Goal: Task Accomplishment & Management: Complete application form

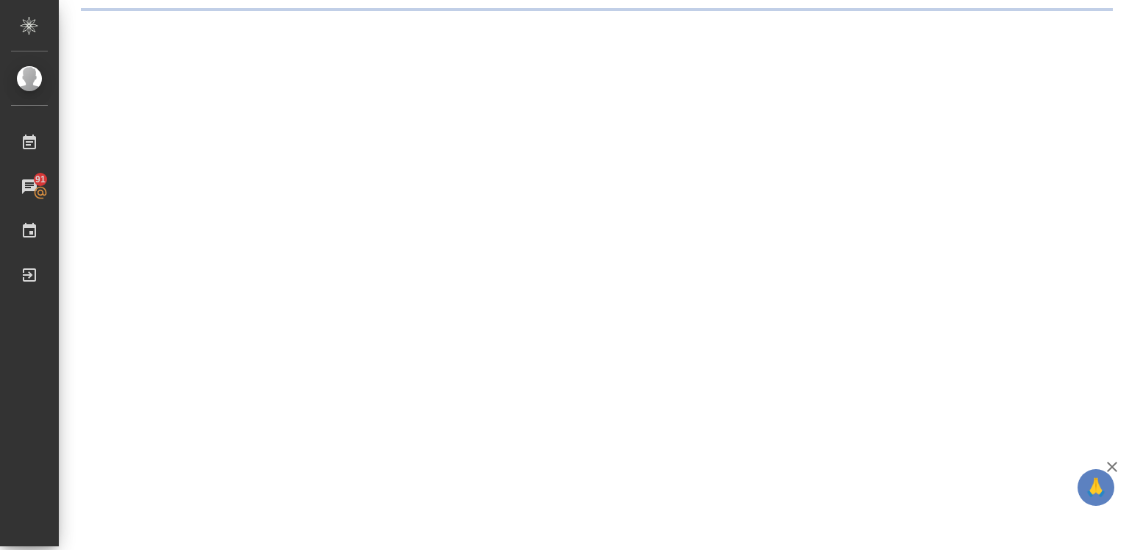
click at [1109, 468] on icon "button" at bounding box center [1112, 466] width 10 height 10
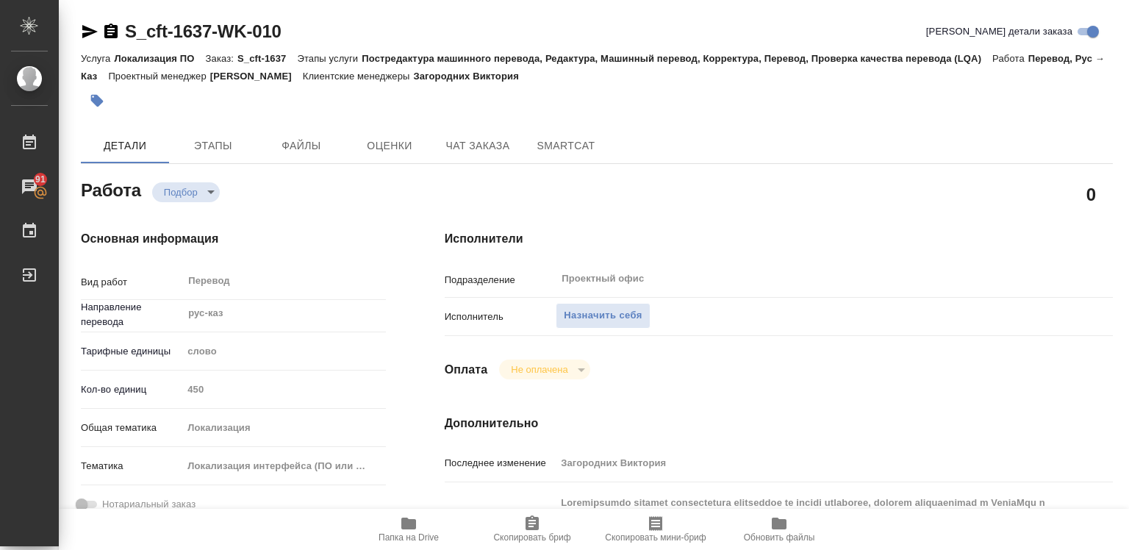
type textarea "x"
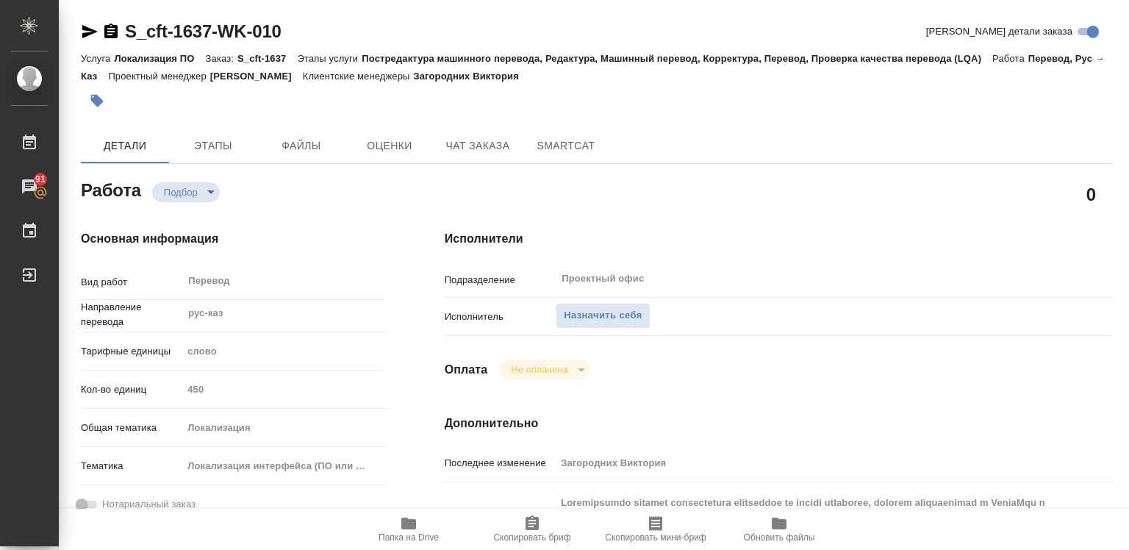
type textarea "x"
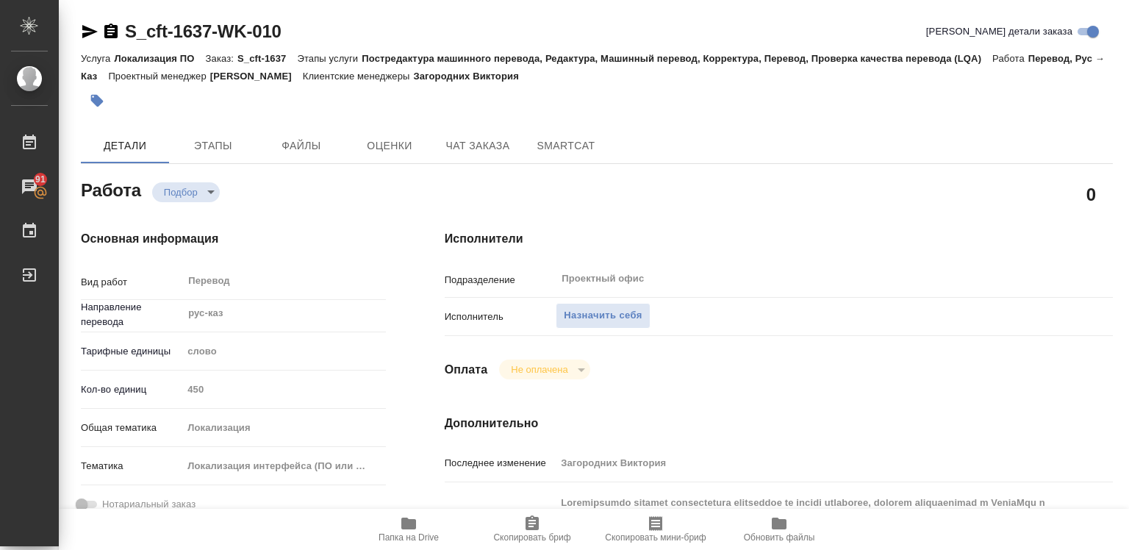
type textarea "x"
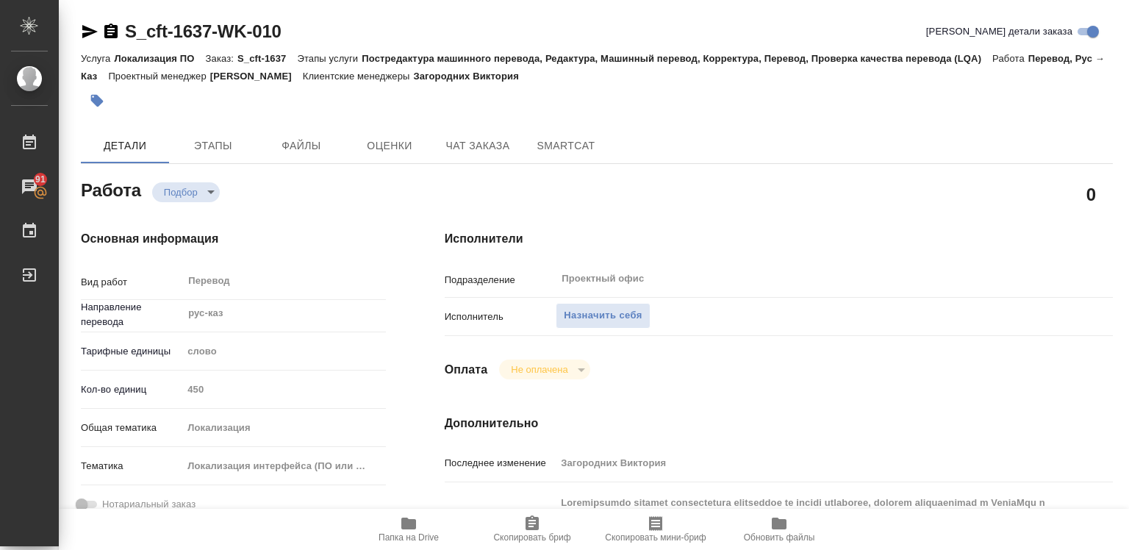
type textarea "x"
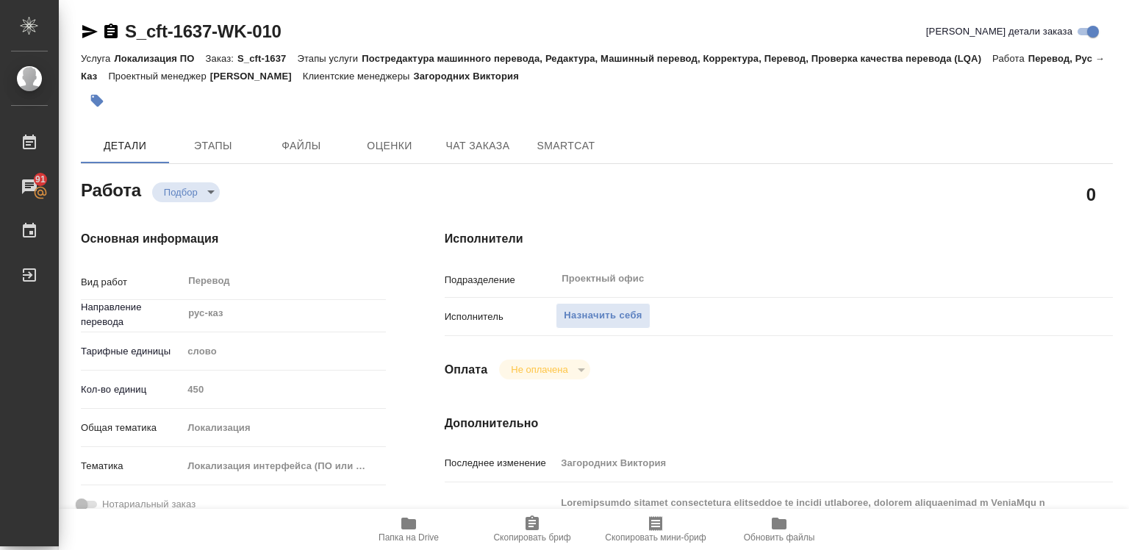
type textarea "x"
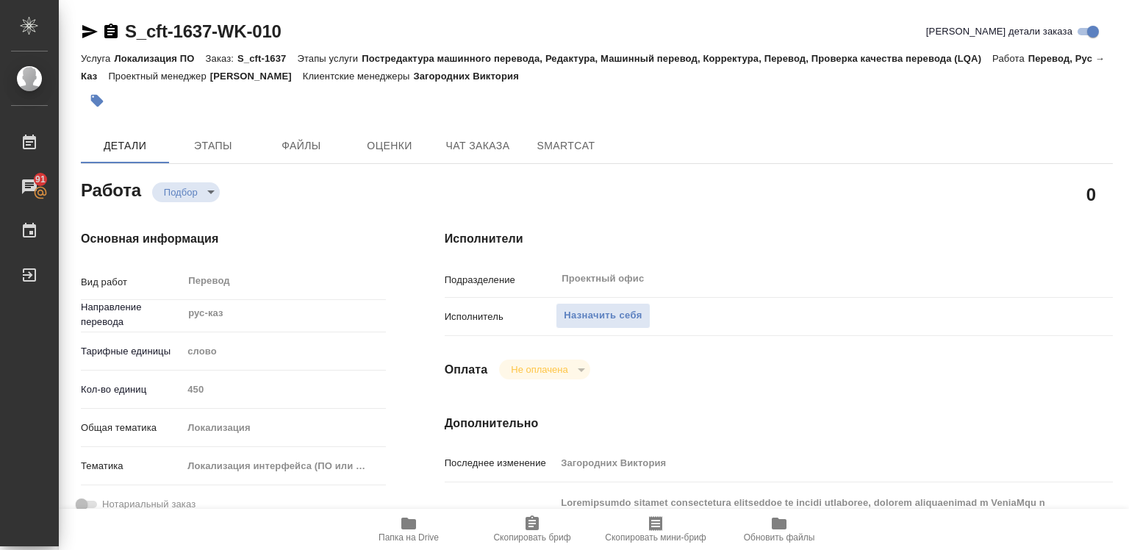
type textarea "x"
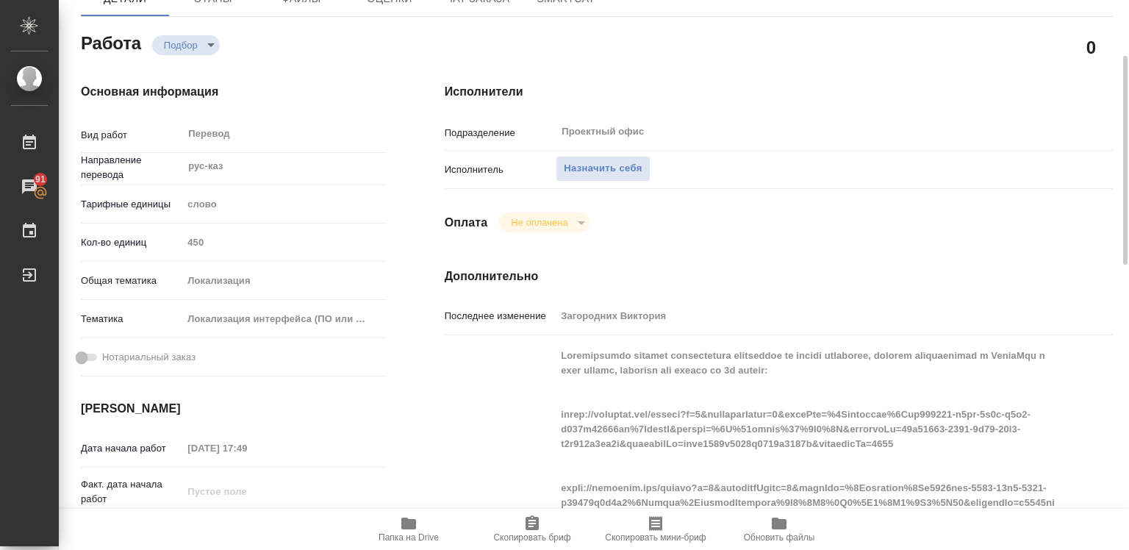
scroll to position [73, 0]
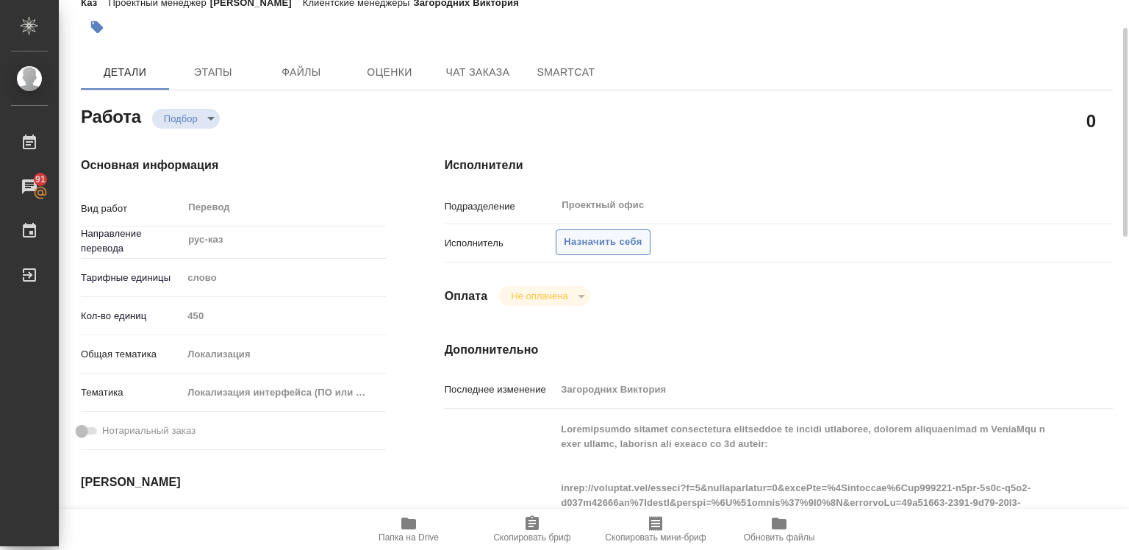
click at [579, 236] on span "Назначить себя" at bounding box center [603, 242] width 78 height 17
drag, startPoint x: 579, startPoint y: 236, endPoint x: 535, endPoint y: 273, distance: 57.9
click at [579, 236] on span "Назначить себя" at bounding box center [603, 242] width 78 height 17
type textarea "x"
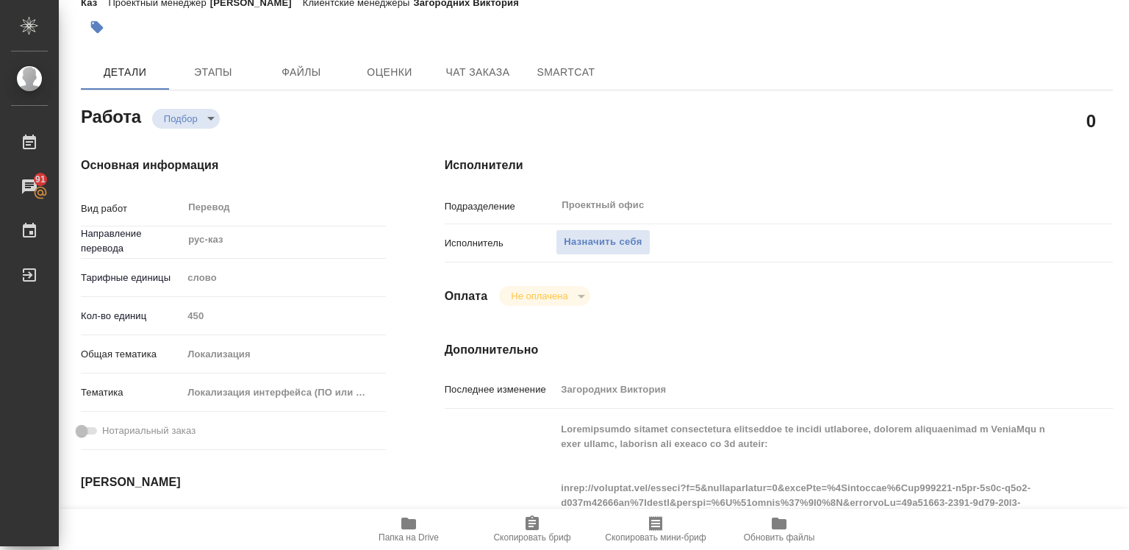
type textarea "x"
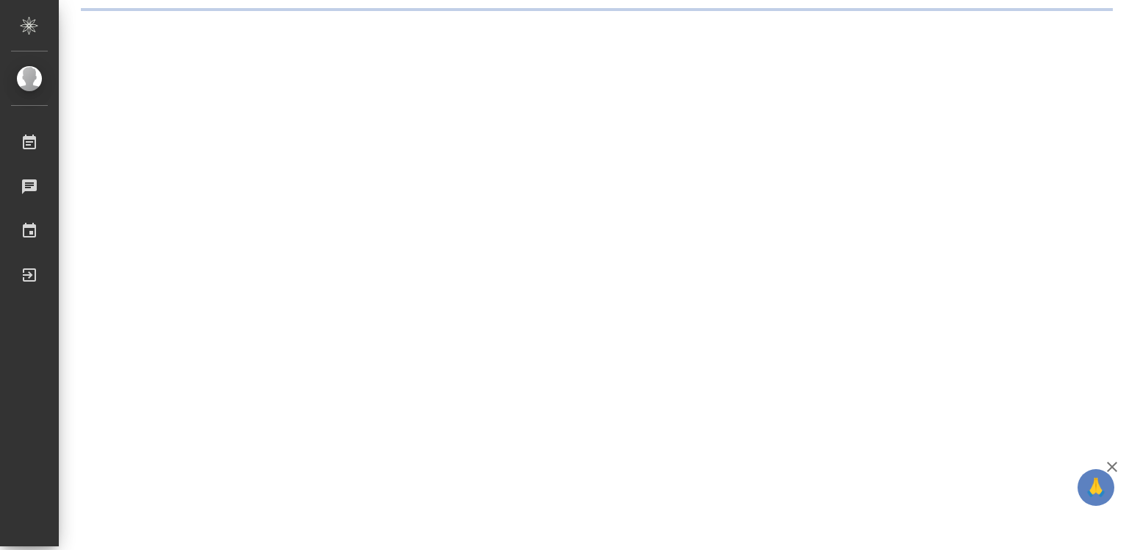
click at [1112, 465] on icon "button" at bounding box center [1112, 466] width 10 height 10
click at [1112, 465] on div ".cls-1 fill:#fff; AWATERA Diussembayeva Raihan Работы Чаты График Выйти" at bounding box center [564, 275] width 1129 height 550
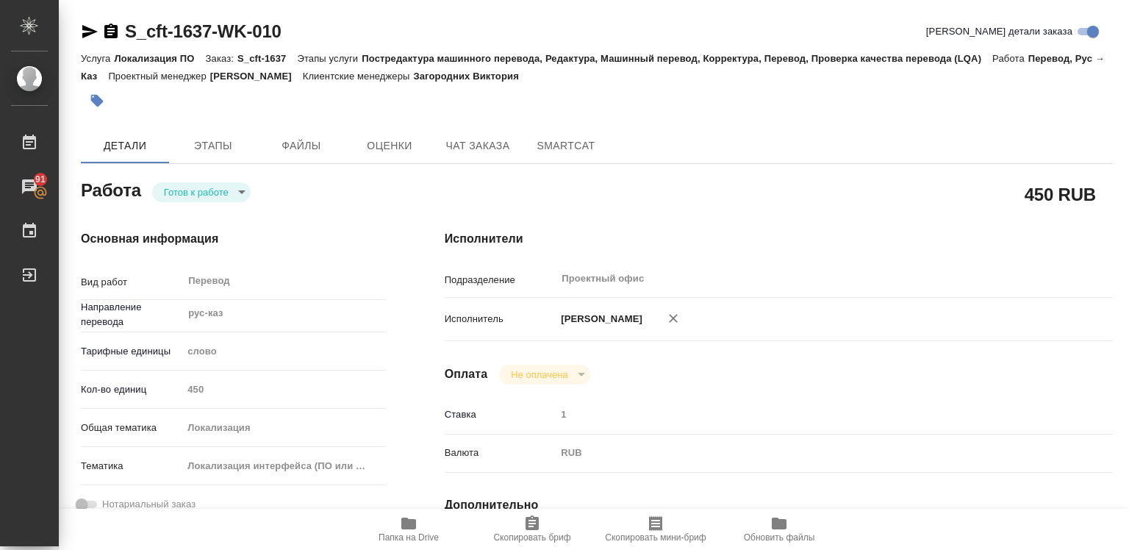
type textarea "x"
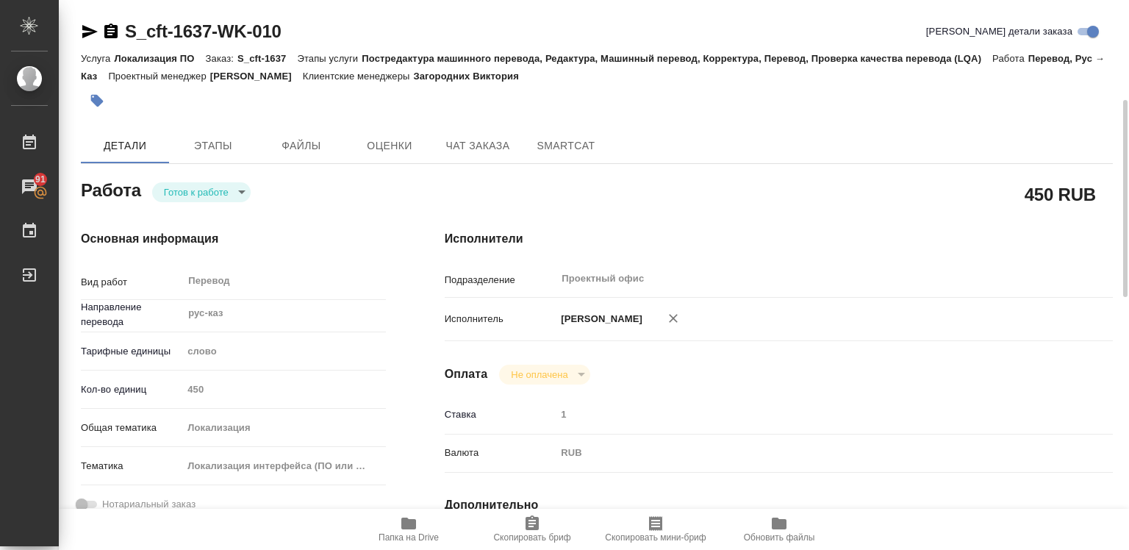
type textarea "x"
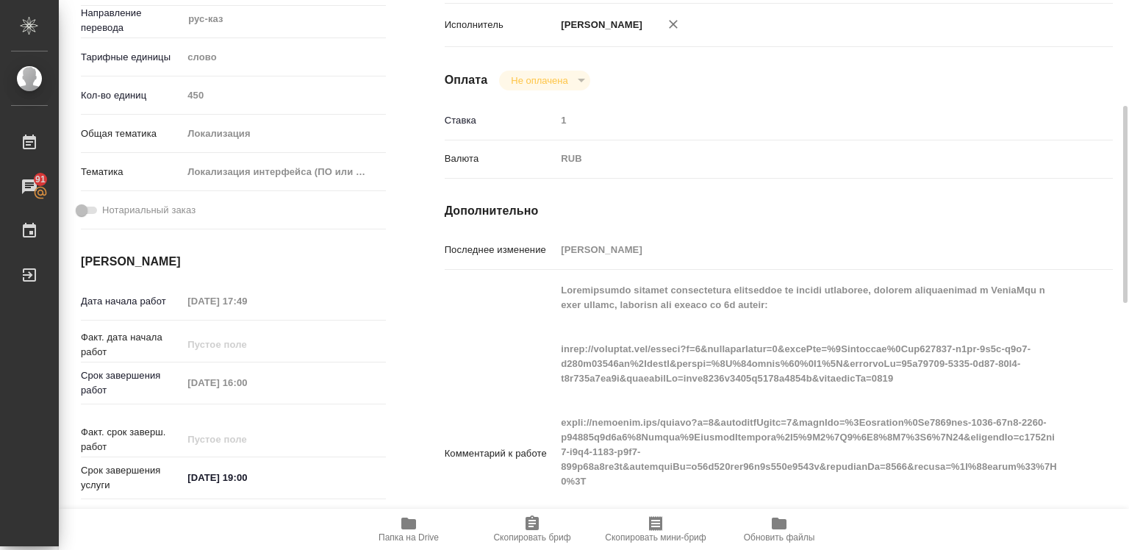
type textarea "x"
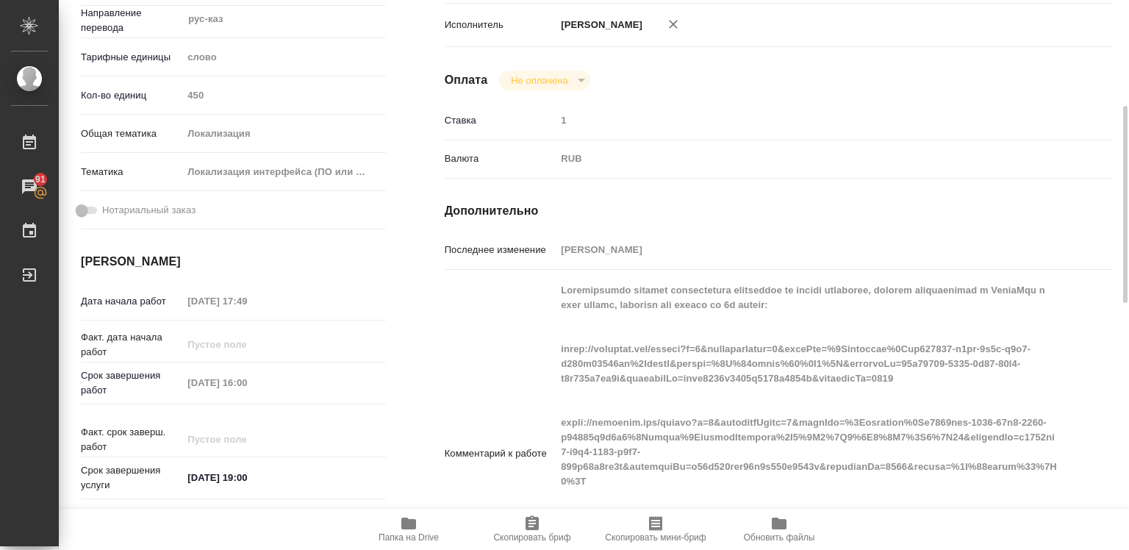
type textarea "x"
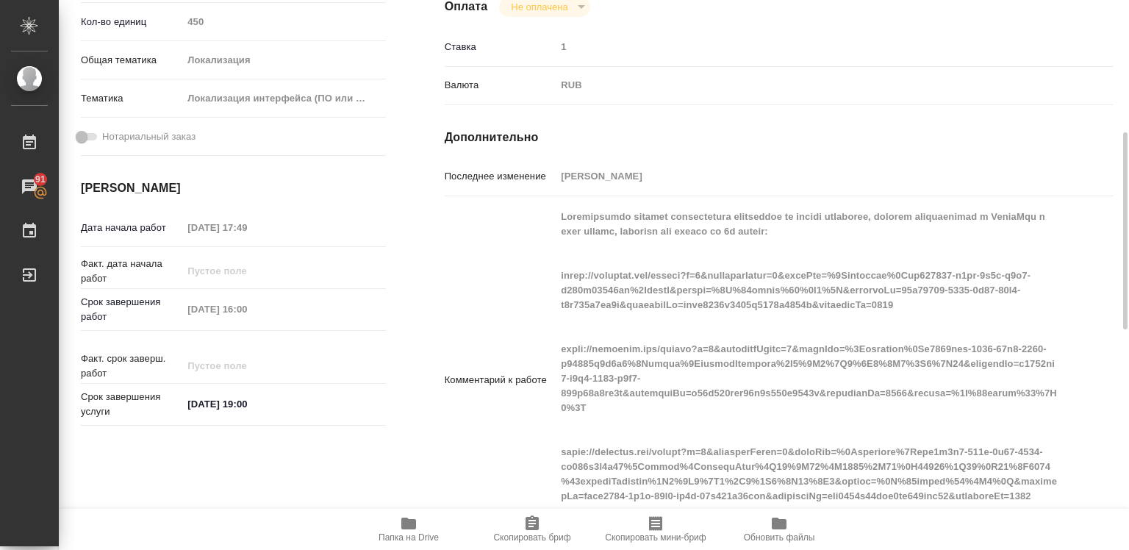
type textarea "x"
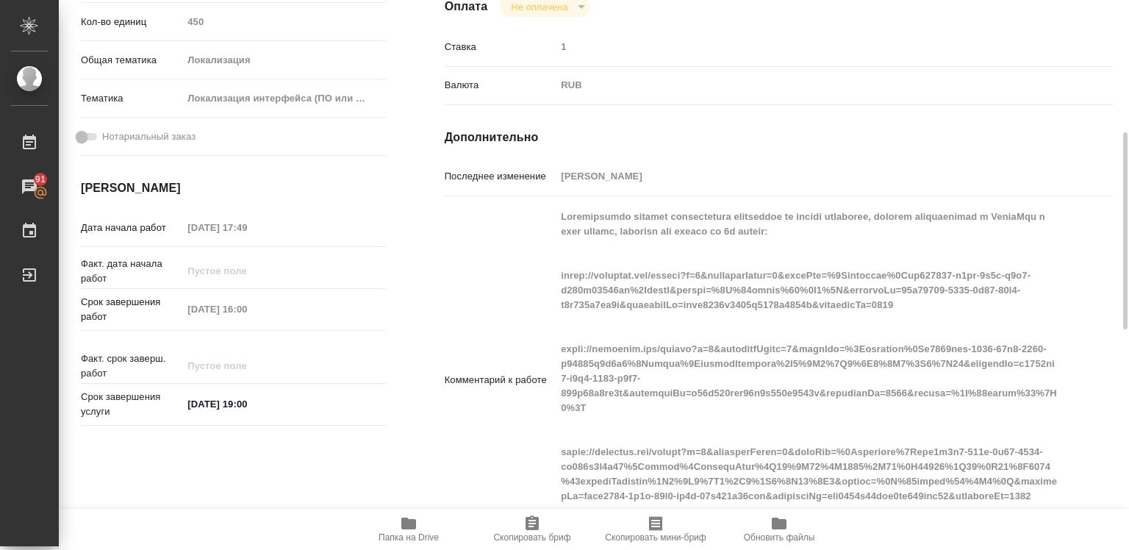
scroll to position [441, 0]
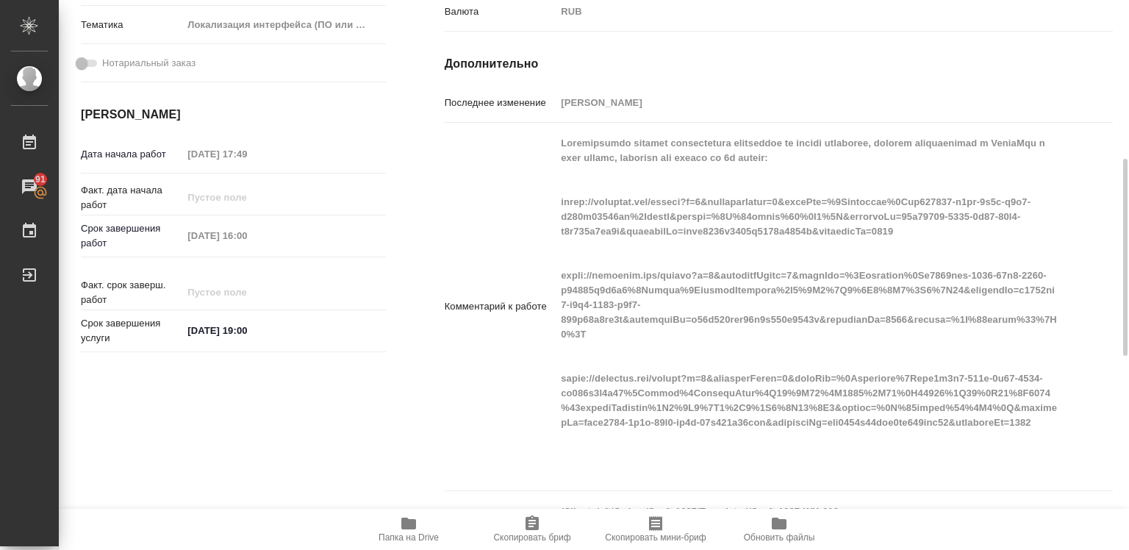
type textarea "x"
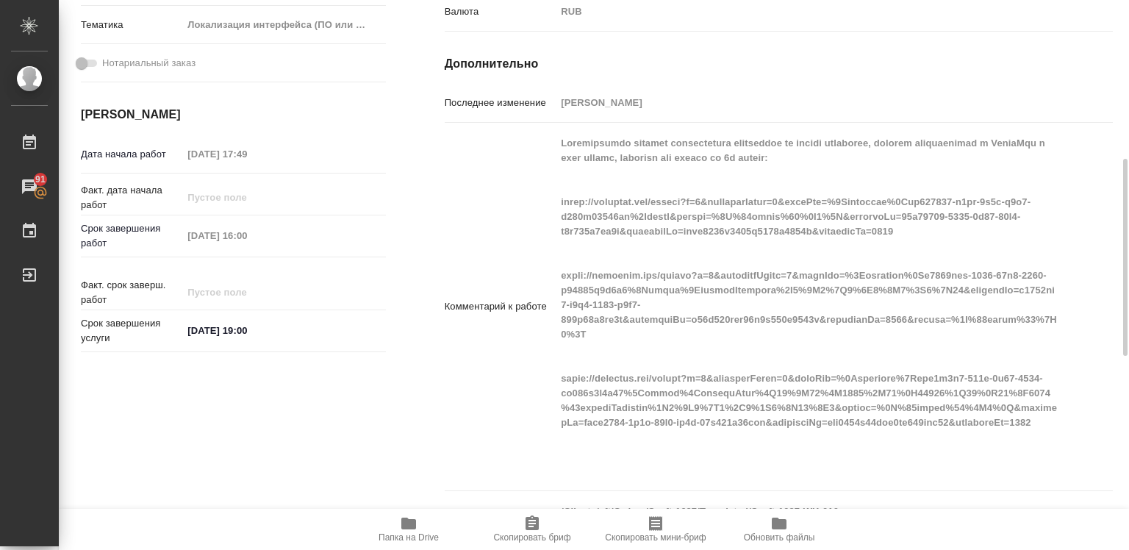
type textarea "x"
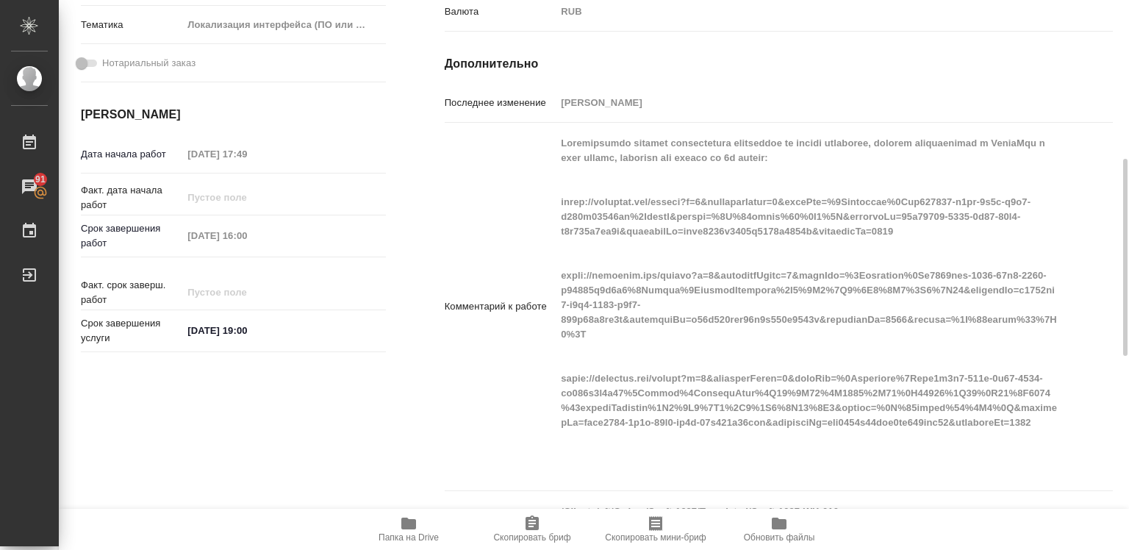
type textarea "x"
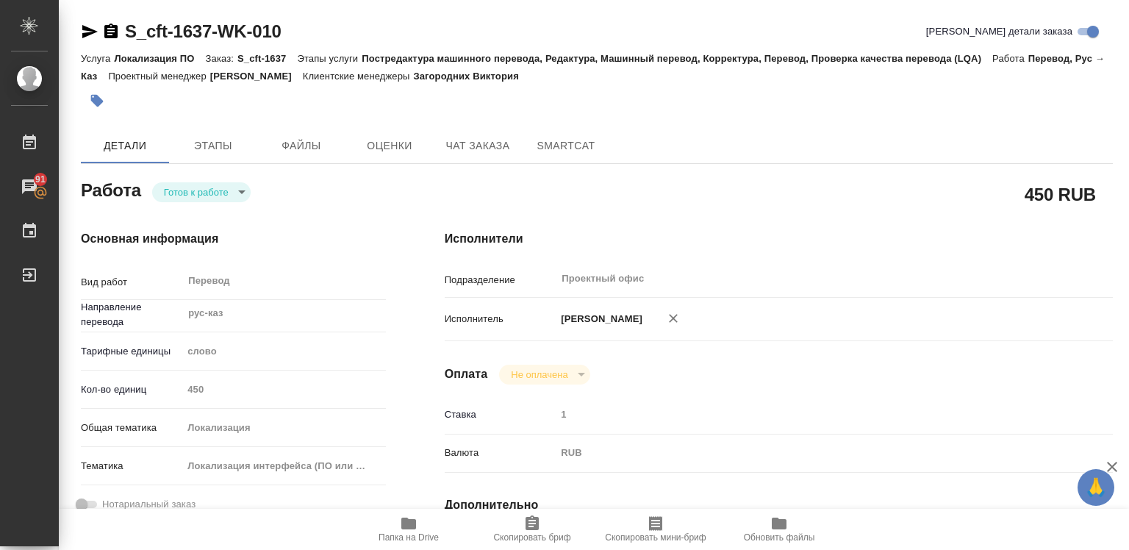
type textarea "x"
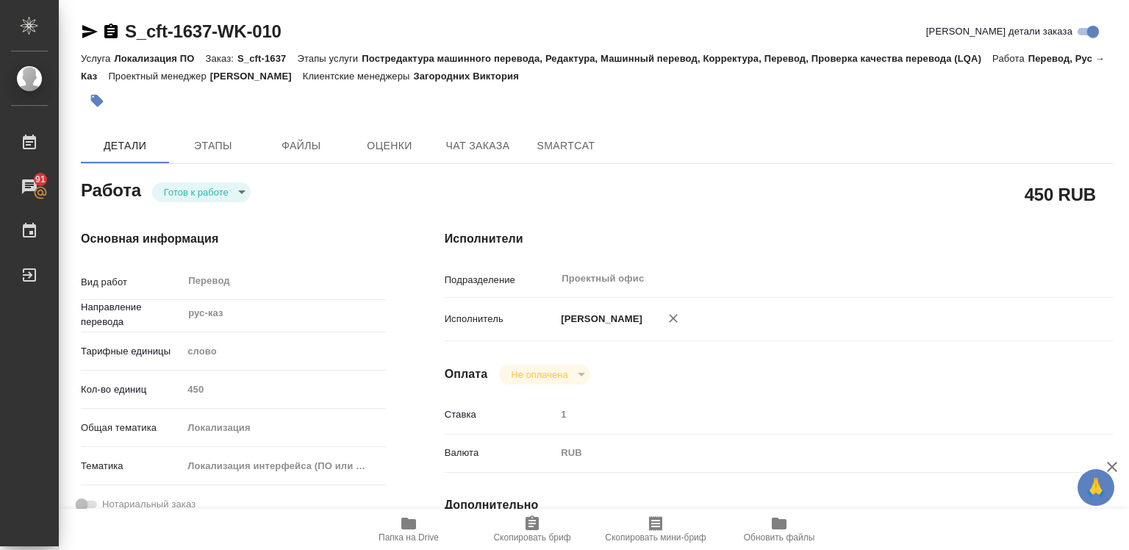
type textarea "x"
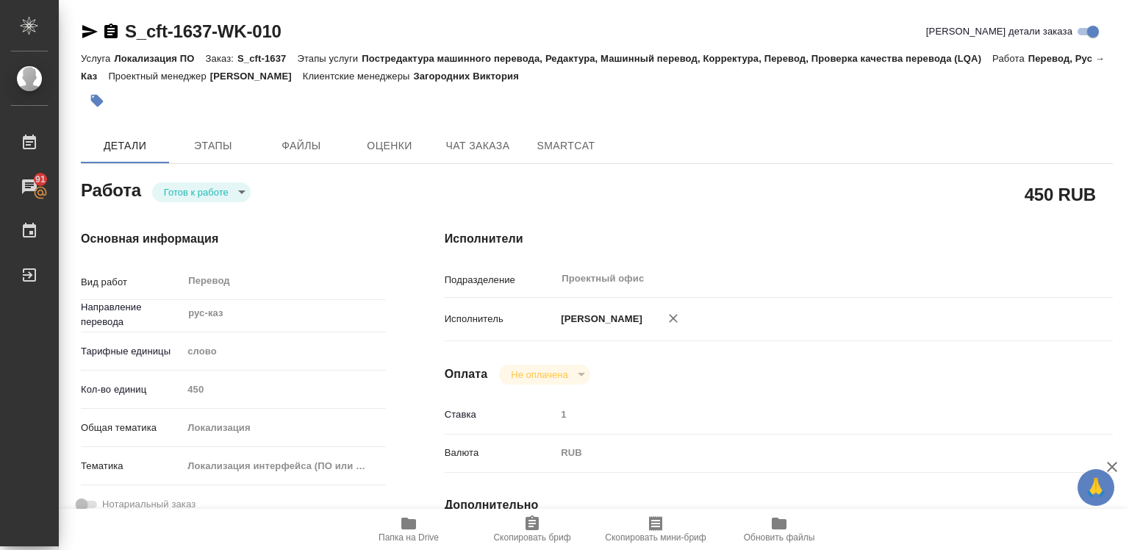
type textarea "x"
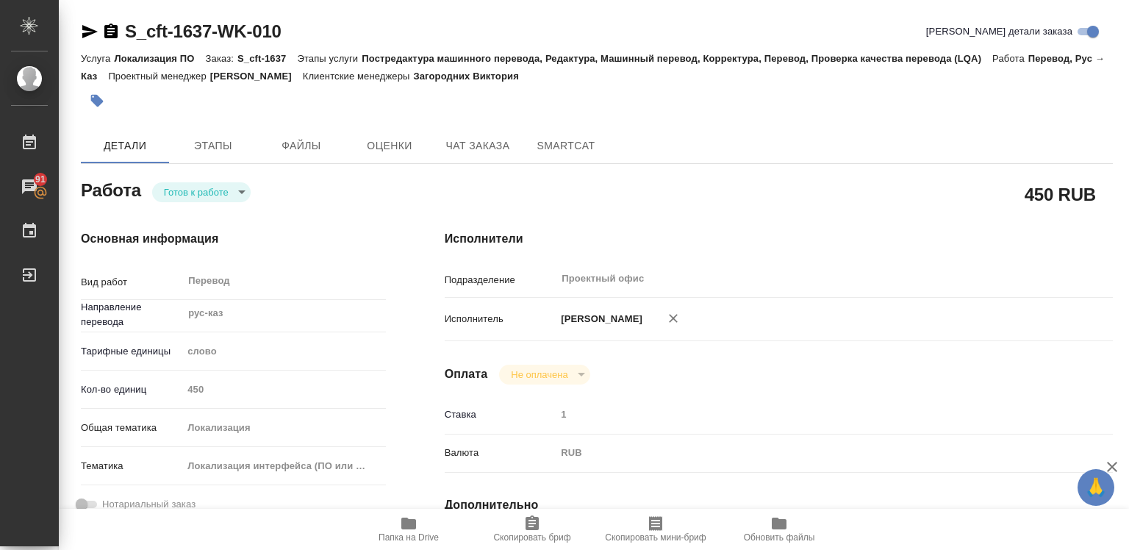
type textarea "x"
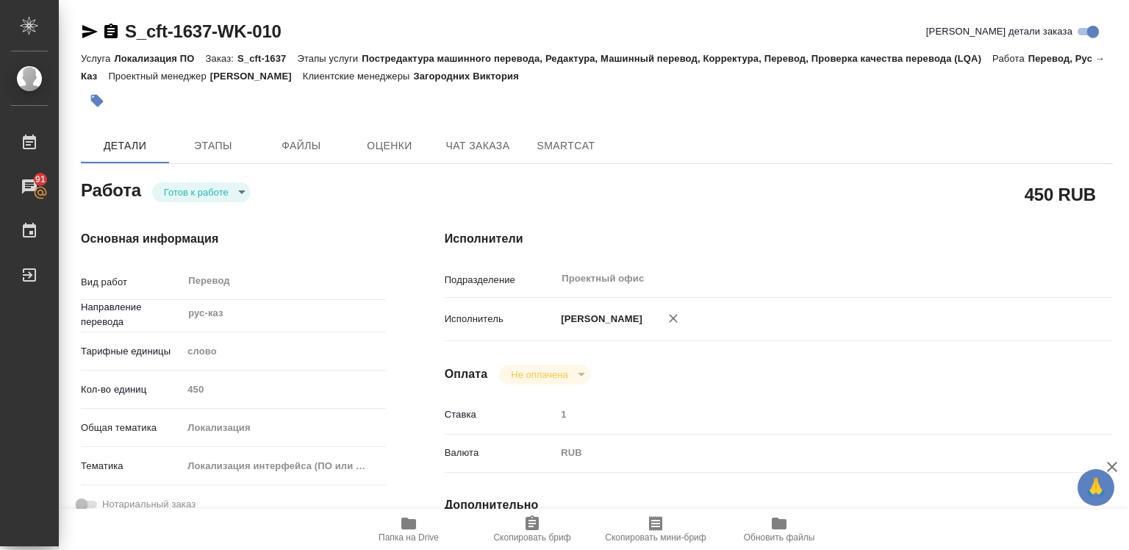
type textarea "x"
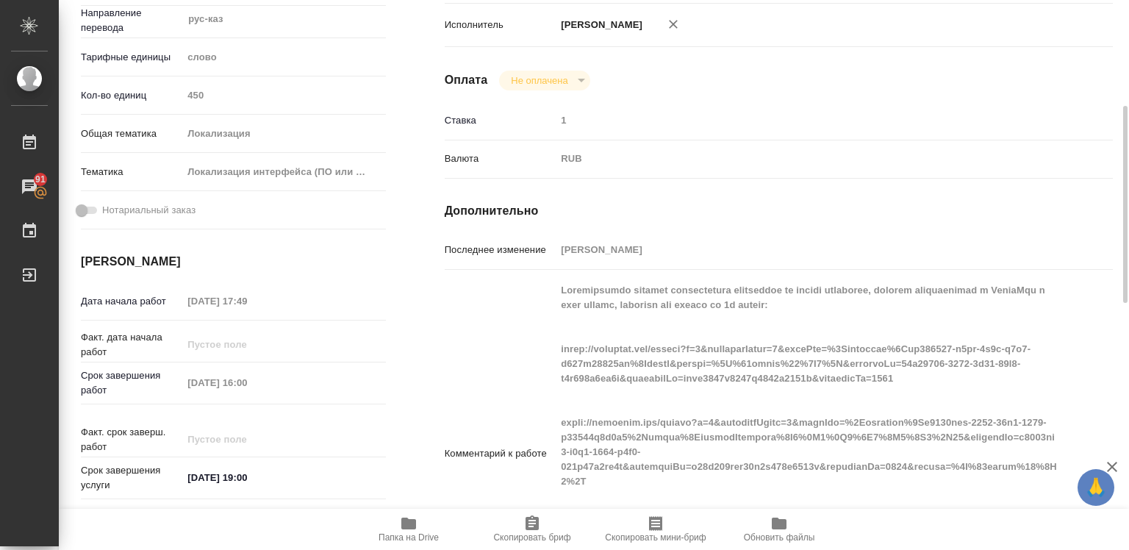
scroll to position [441, 0]
